Goal: Task Accomplishment & Management: Complete application form

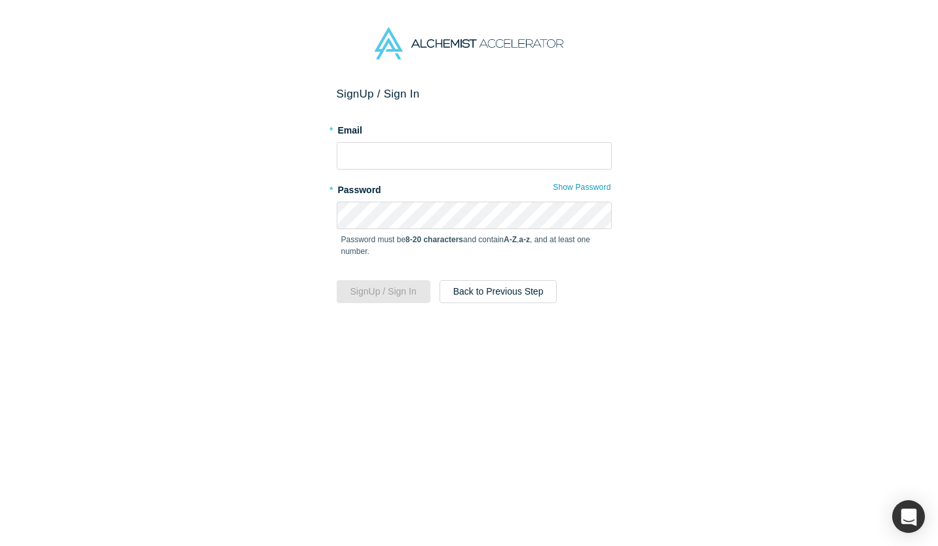
click at [351, 134] on label "* Email" at bounding box center [474, 128] width 275 height 18
click at [353, 145] on input "text" at bounding box center [474, 156] width 275 height 28
type input "[EMAIL_ADDRESS][DOMAIN_NAME]"
click at [396, 290] on button "Sign Up / Sign In" at bounding box center [384, 291] width 94 height 23
